Goal: Information Seeking & Learning: Check status

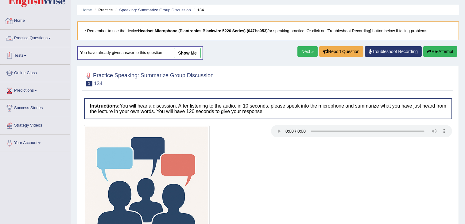
click at [29, 55] on link "Tests" at bounding box center [35, 54] width 70 height 15
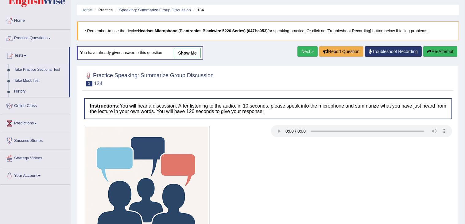
click at [45, 71] on link "Take Practice Sectional Test" at bounding box center [39, 69] width 57 height 11
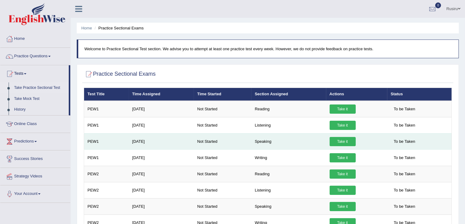
click at [341, 141] on link "Take it" at bounding box center [343, 141] width 26 height 9
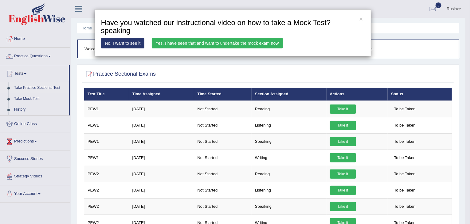
click at [230, 46] on link "Yes, I have seen that and want to undertake the mock exam now" at bounding box center [217, 43] width 131 height 10
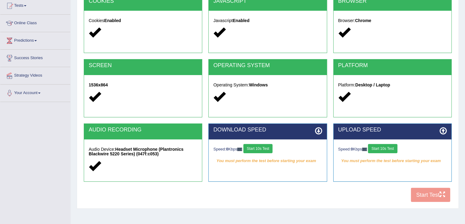
scroll to position [69, 0]
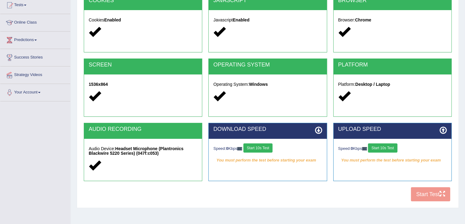
click at [423, 196] on div "COOKIES Cookies Enabled JAVASCRIPT Javascript Enabled BROWSER Browser: Chrome S…" at bounding box center [267, 99] width 371 height 211
click at [272, 146] on button "Start 10s Test" at bounding box center [257, 148] width 29 height 9
click at [377, 142] on div "Speed: 0 Kbps Start 10s Test You must perform the test before starting your exam" at bounding box center [393, 154] width 118 height 31
click at [382, 148] on button "Start 10s Test" at bounding box center [382, 148] width 29 height 9
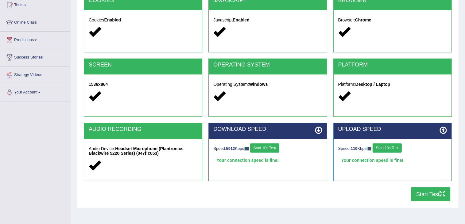
click at [428, 195] on button "Start Test" at bounding box center [430, 195] width 39 height 14
click at [82, 48] on div "COOKIES Cookies Enabled" at bounding box center [143, 26] width 125 height 64
click at [421, 196] on button "Start Test" at bounding box center [430, 195] width 39 height 14
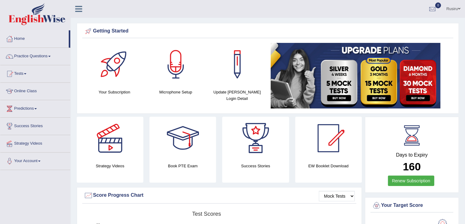
click at [445, 10] on link "Rusiru" at bounding box center [453, 8] width 23 height 16
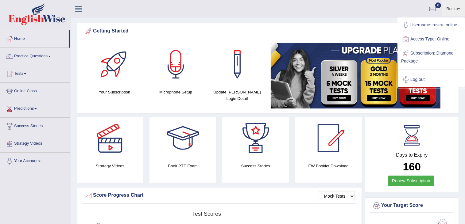
click at [389, 16] on ul "Rusiru Toggle navigation Username: rusiru_online Access Type: Online Subscripti…" at bounding box center [327, 8] width 276 height 17
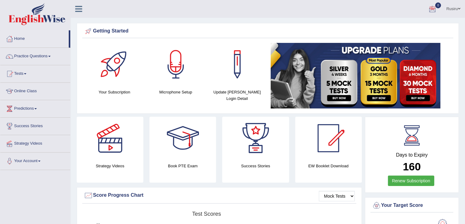
click at [432, 9] on div at bounding box center [432, 9] width 9 height 9
click at [409, 27] on icon at bounding box center [410, 25] width 2 height 5
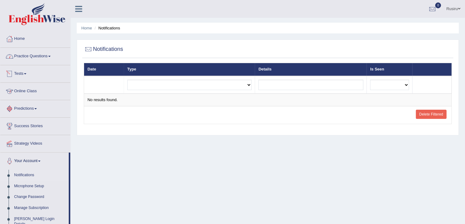
click at [41, 63] on link "Practice Questions" at bounding box center [35, 55] width 70 height 15
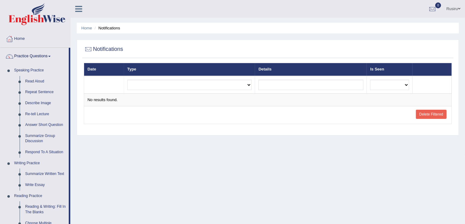
click at [174, 33] on ul "Home Notifications" at bounding box center [268, 28] width 382 height 11
click at [179, 37] on div "Home Notifications Notifications Date Type Details Is Seen Exam evaluated Quest…" at bounding box center [268, 153] width 394 height 307
click at [124, 70] on th "Type" at bounding box center [189, 69] width 131 height 13
click at [127, 30] on ul "Home Notifications" at bounding box center [268, 28] width 382 height 11
click at [89, 26] on link "Home" at bounding box center [86, 28] width 11 height 5
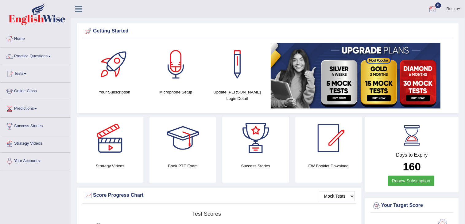
click at [432, 10] on div at bounding box center [432, 9] width 9 height 9
click at [372, 17] on ul "Rusiru Toggle navigation Username: rusiru_online Access Type: Online Subscripti…" at bounding box center [327, 8] width 276 height 17
click at [447, 10] on link "Rusiru" at bounding box center [453, 8] width 23 height 16
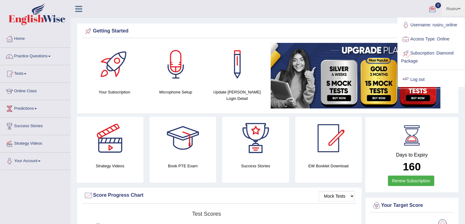
click at [414, 80] on link "Log out" at bounding box center [431, 80] width 66 height 14
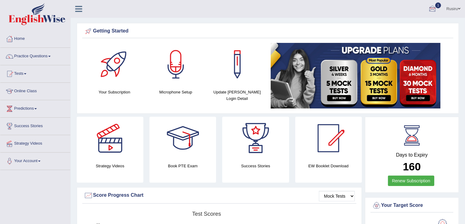
click at [434, 8] on div at bounding box center [432, 9] width 9 height 9
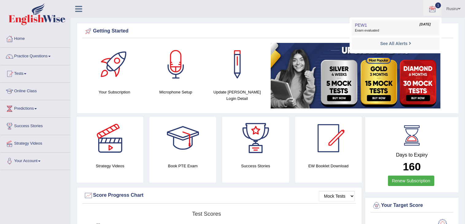
click at [369, 31] on span "Exam evaluated" at bounding box center [396, 30] width 82 height 5
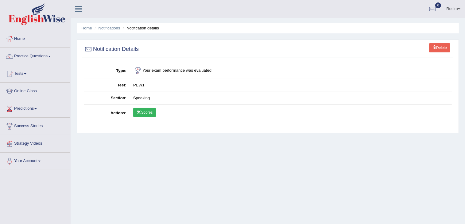
click at [150, 113] on link "Scores" at bounding box center [144, 112] width 23 height 9
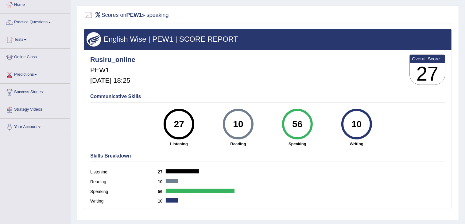
scroll to position [31, 0]
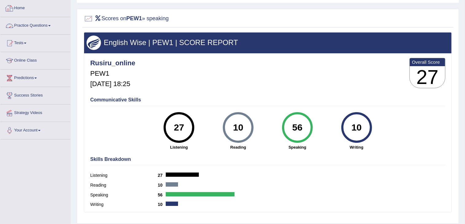
click at [23, 10] on link "Home" at bounding box center [35, 7] width 70 height 15
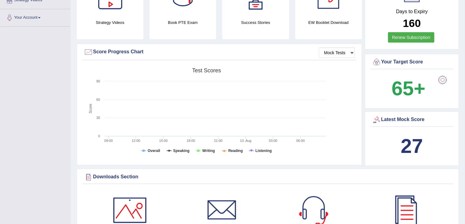
scroll to position [142, 0]
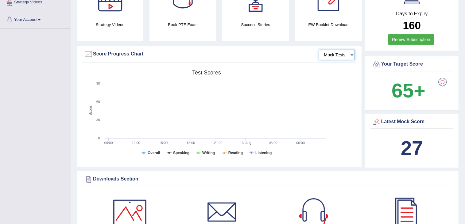
click at [345, 50] on select "Mock Tests" at bounding box center [337, 55] width 36 height 10
click at [319, 50] on select "Mock Tests" at bounding box center [337, 55] width 36 height 10
click at [374, 122] on div at bounding box center [376, 122] width 9 height 9
click at [410, 144] on b "27" at bounding box center [412, 148] width 22 height 22
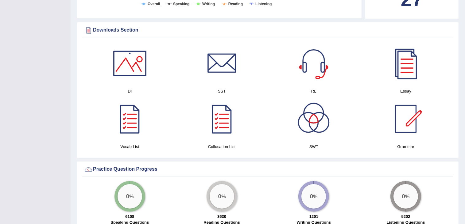
scroll to position [304, 0]
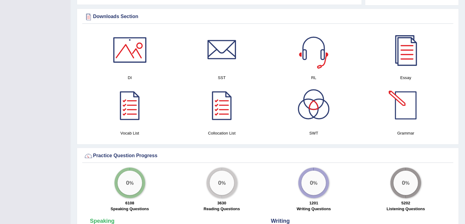
click at [312, 59] on div at bounding box center [313, 50] width 43 height 43
